Goal: Check status: Check status

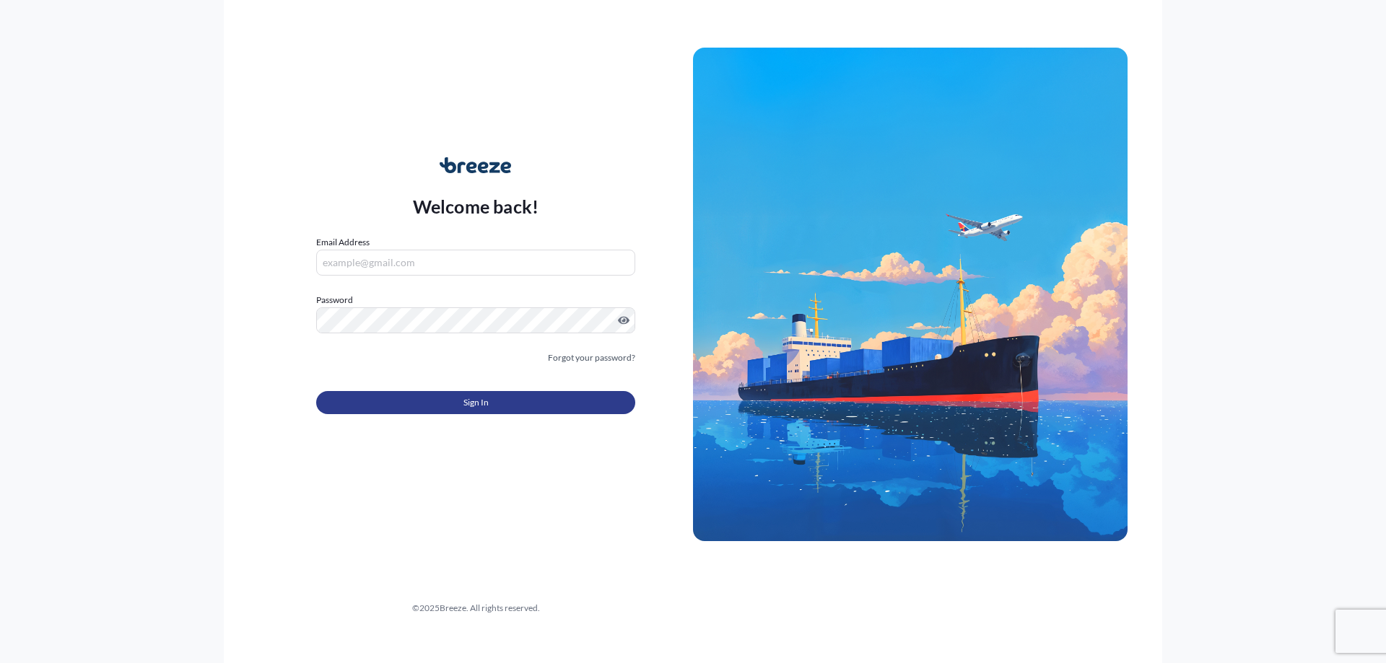
type input "[PERSON_NAME][EMAIL_ADDRESS][DOMAIN_NAME]"
click at [375, 395] on button "Sign In" at bounding box center [475, 402] width 319 height 23
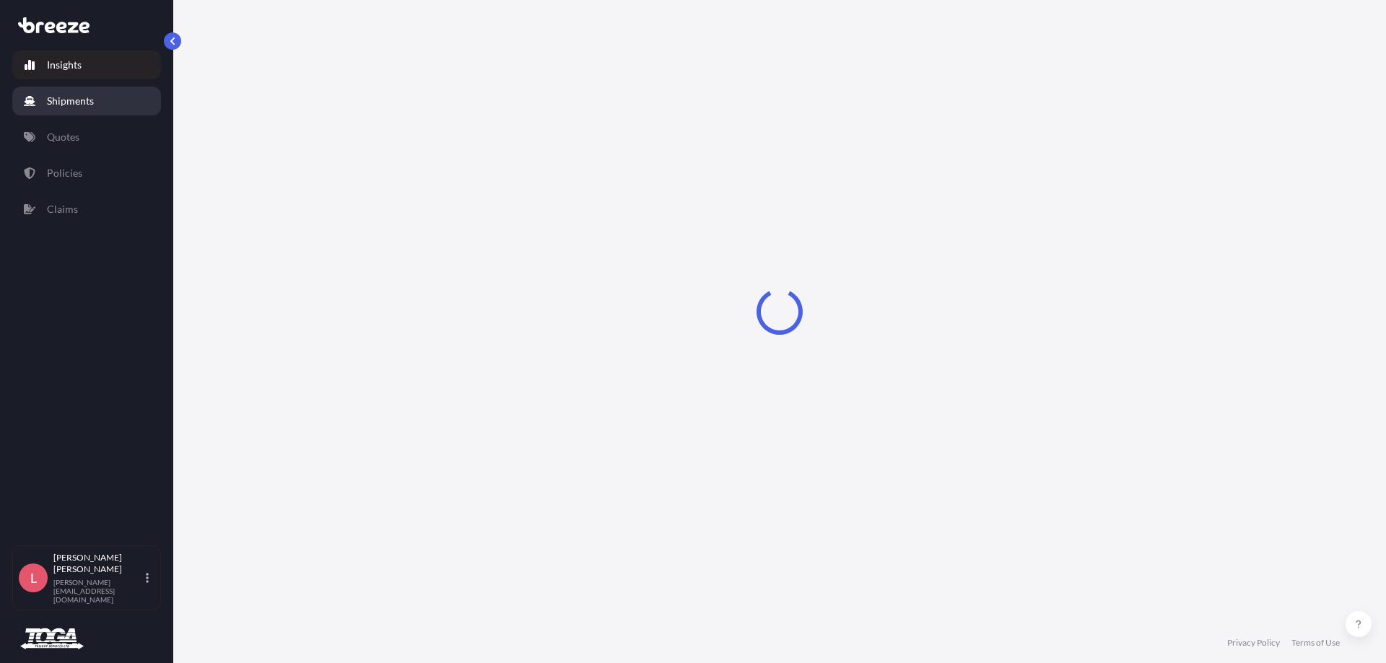
select select "2025"
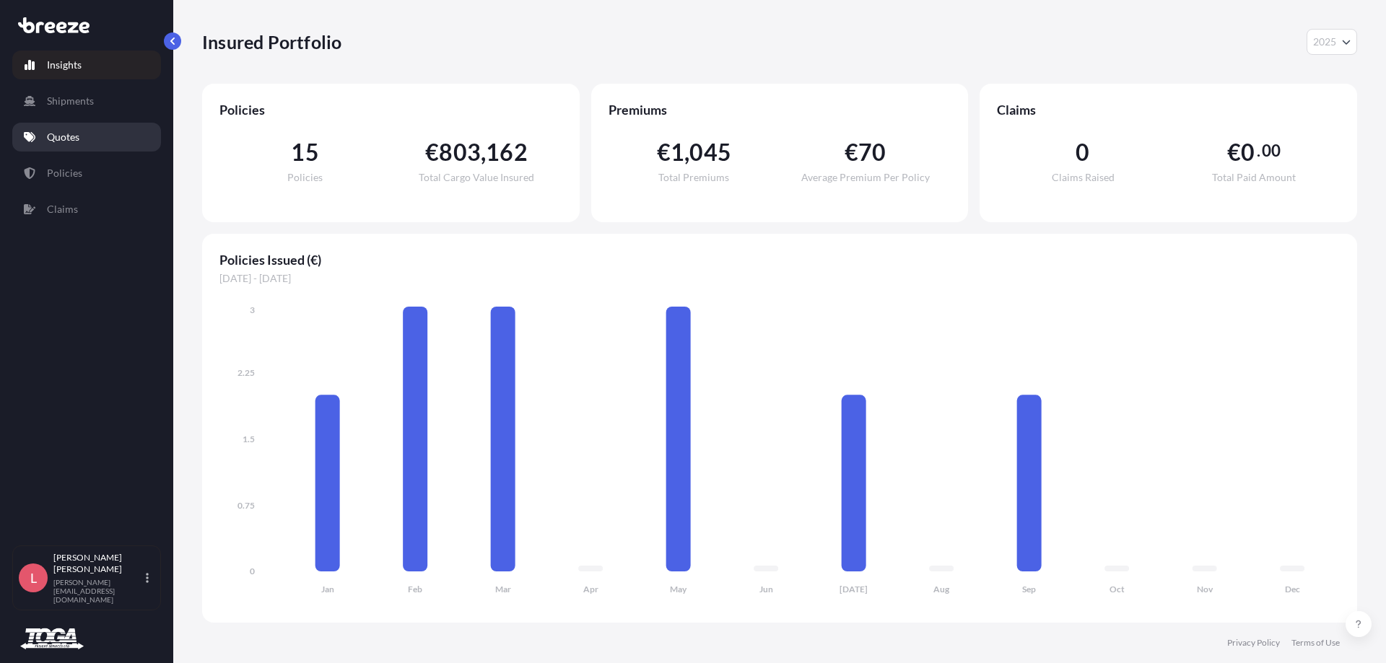
click at [49, 133] on p "Quotes" at bounding box center [63, 137] width 32 height 14
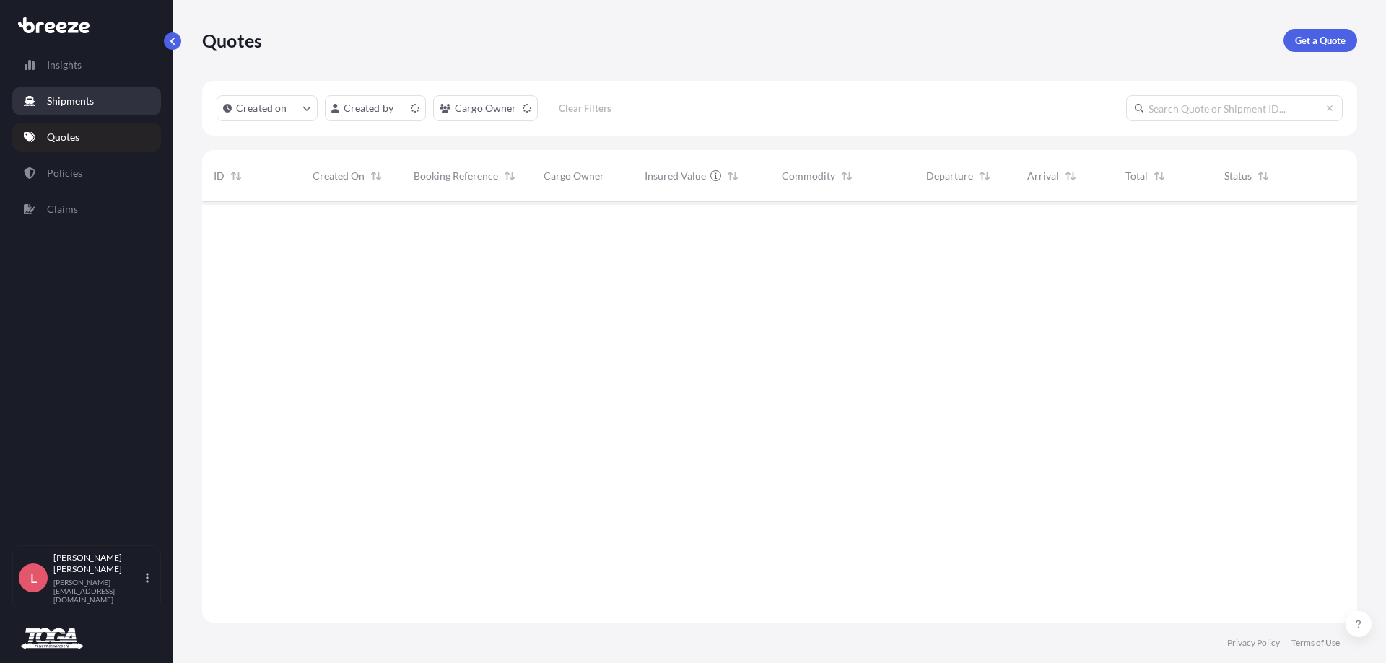
scroll to position [418, 1144]
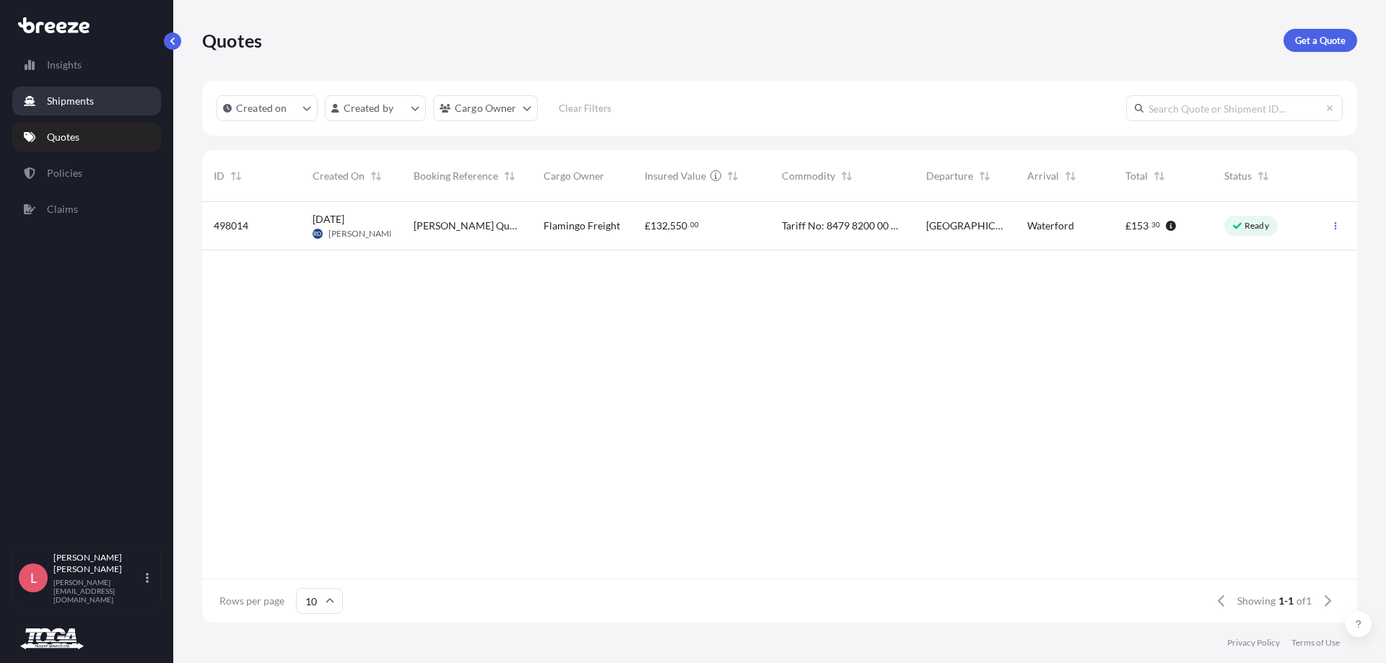
click at [71, 97] on p "Shipments" at bounding box center [70, 101] width 47 height 14
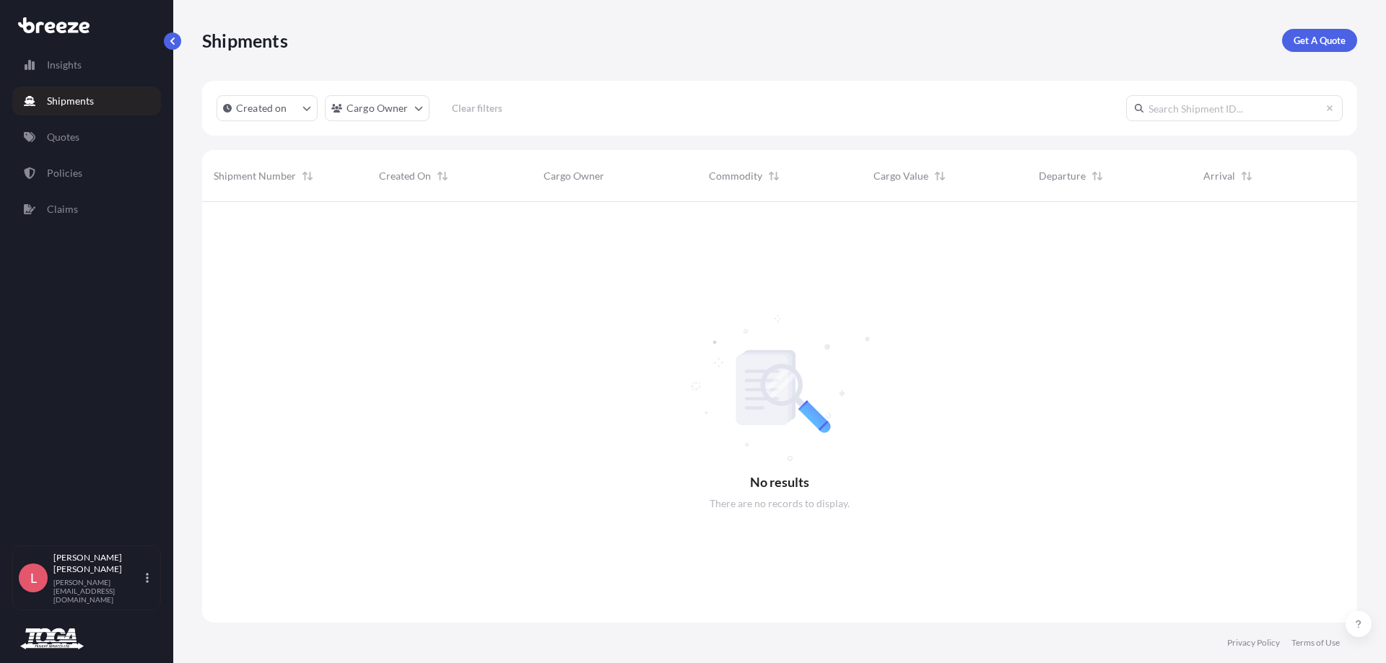
scroll to position [462, 1144]
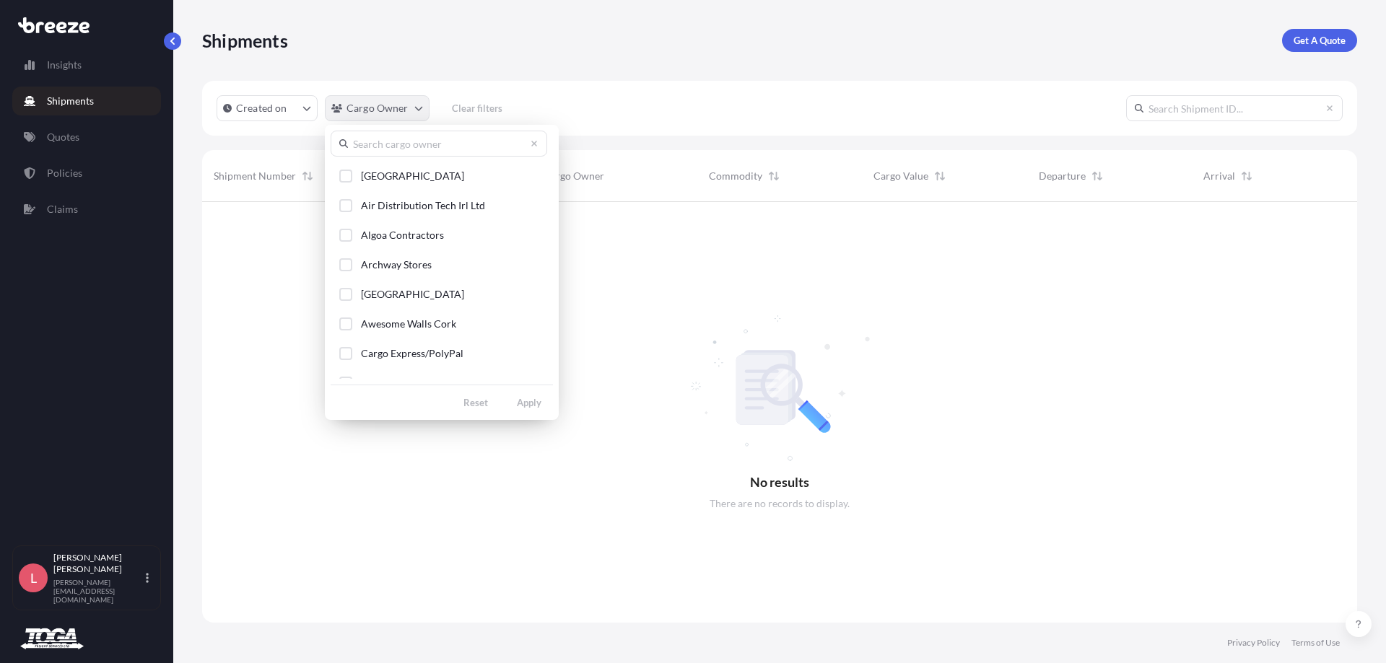
click at [381, 108] on html "Insights Shipments Quotes Policies Claims L [PERSON_NAME] [PERSON_NAME][EMAIL_A…" at bounding box center [693, 331] width 1386 height 663
click at [376, 144] on input "text" at bounding box center [439, 144] width 217 height 26
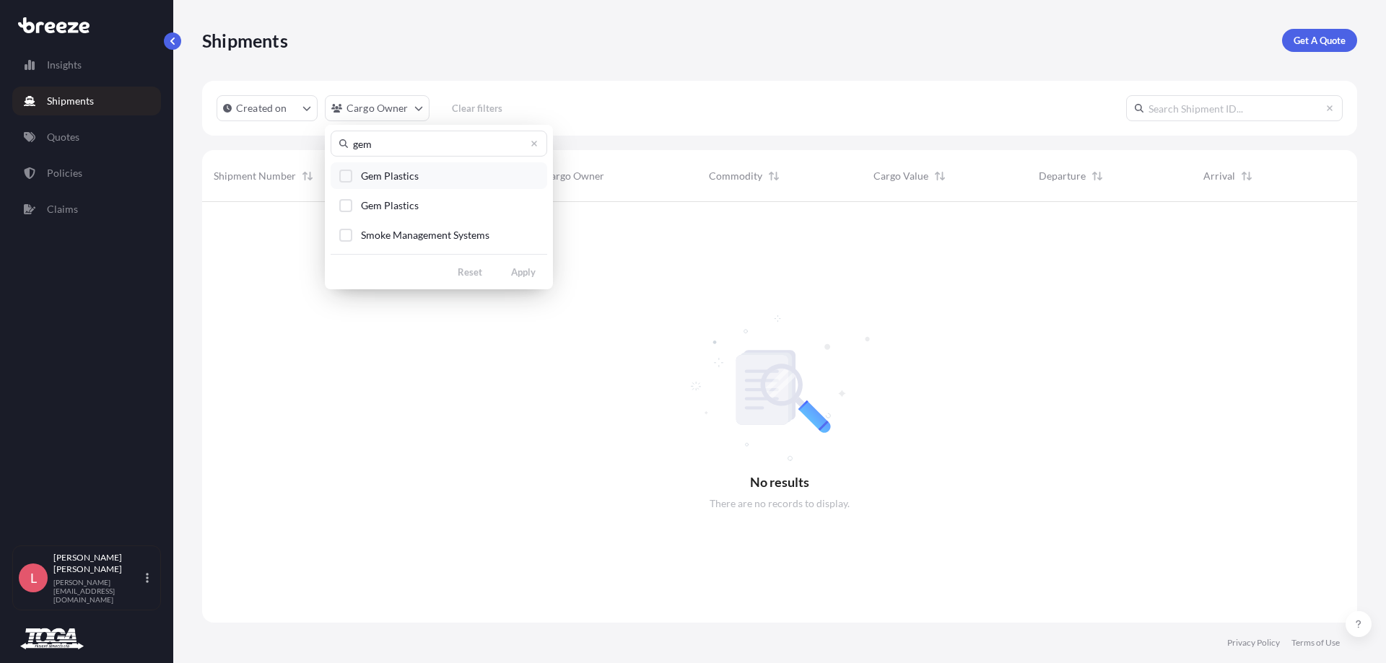
type input "gem"
click at [450, 173] on button "Gem Plastics" at bounding box center [439, 175] width 217 height 27
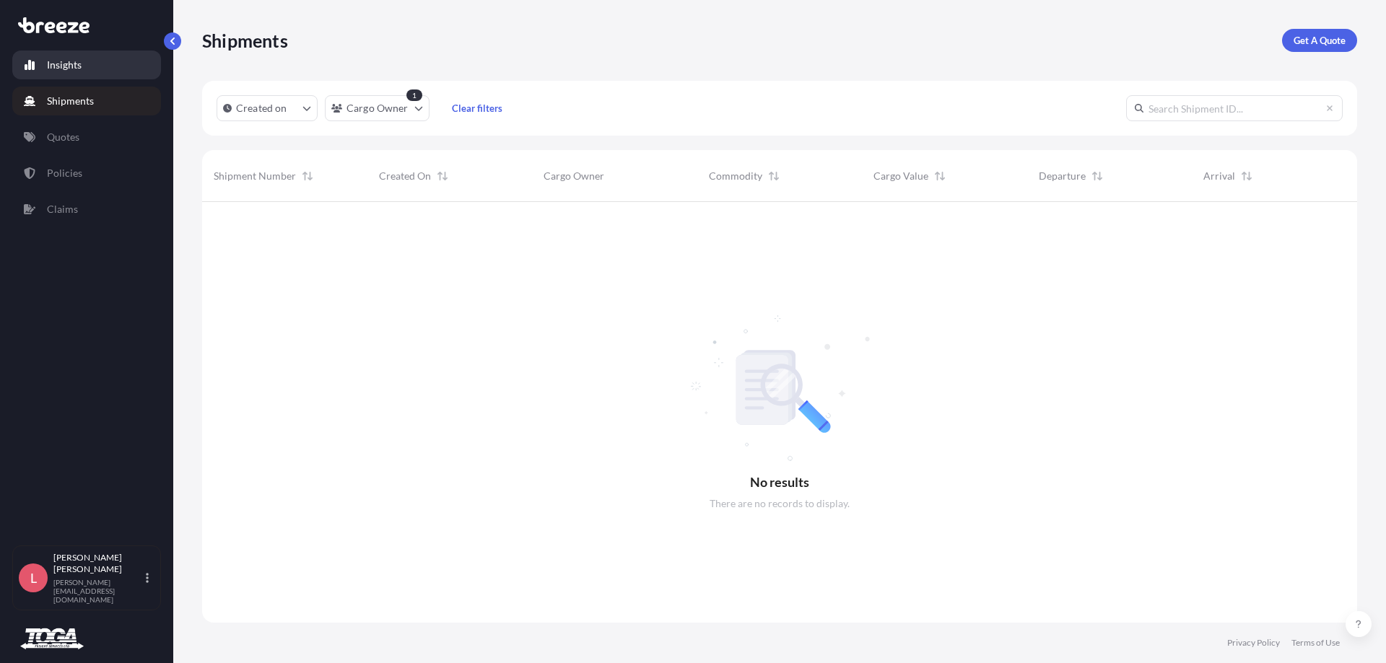
click at [38, 72] on link "Insights" at bounding box center [86, 65] width 149 height 29
select select "2025"
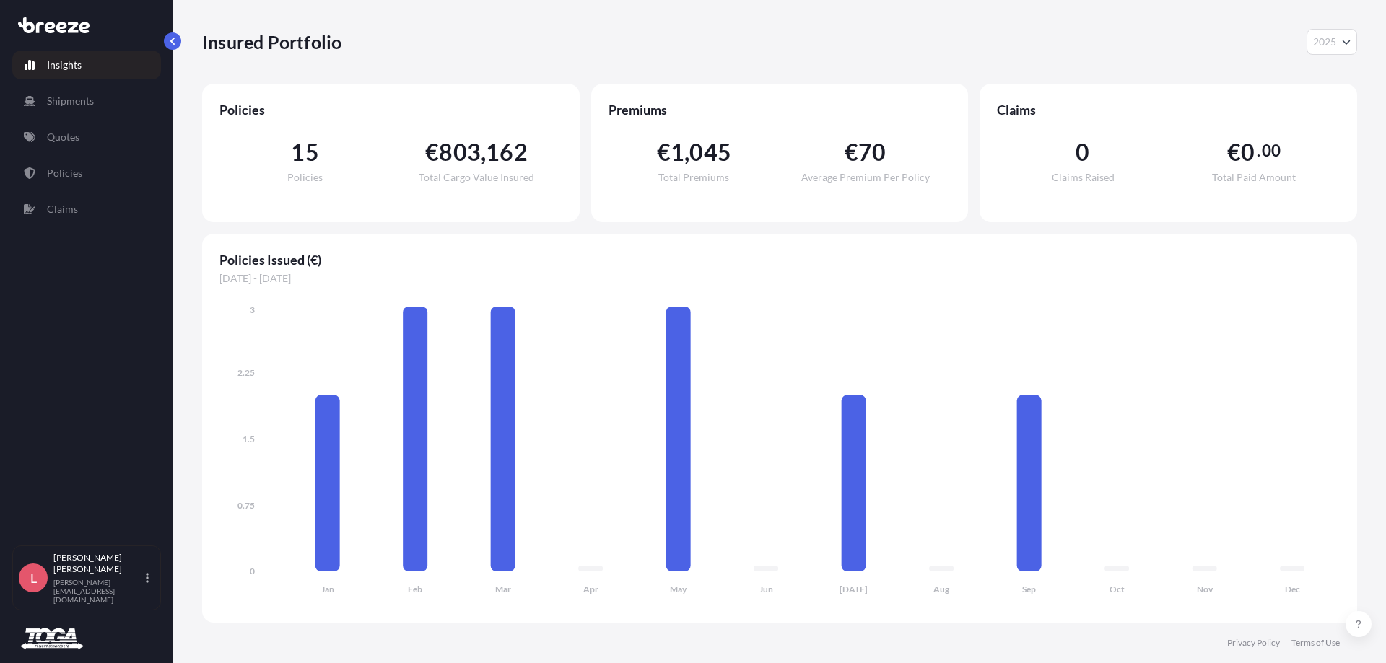
click at [1333, 42] on span "2025" at bounding box center [1324, 42] width 23 height 14
